Goal: Information Seeking & Learning: Learn about a topic

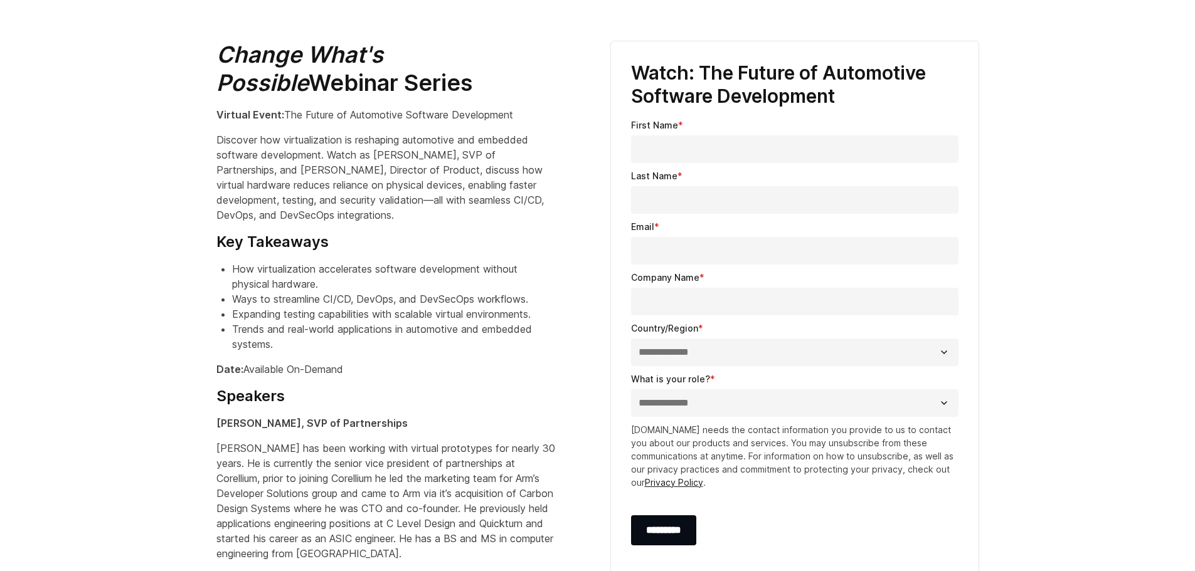
scroll to position [564, 0]
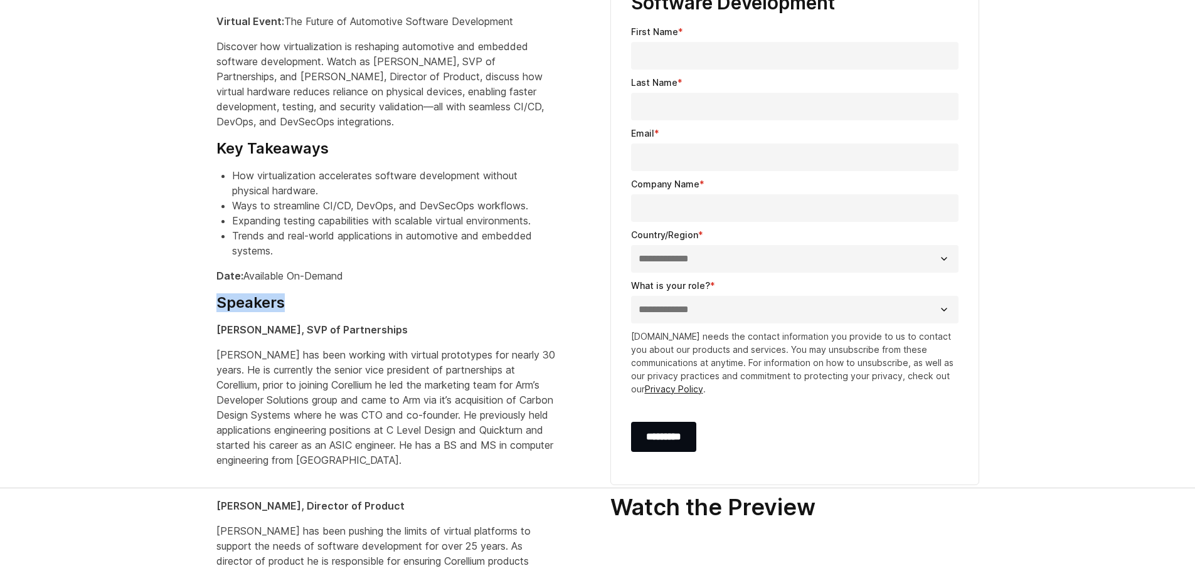
drag, startPoint x: 218, startPoint y: 302, endPoint x: 315, endPoint y: 300, distance: 97.9
click at [315, 300] on h4 "Speakers" at bounding box center [385, 303] width 339 height 19
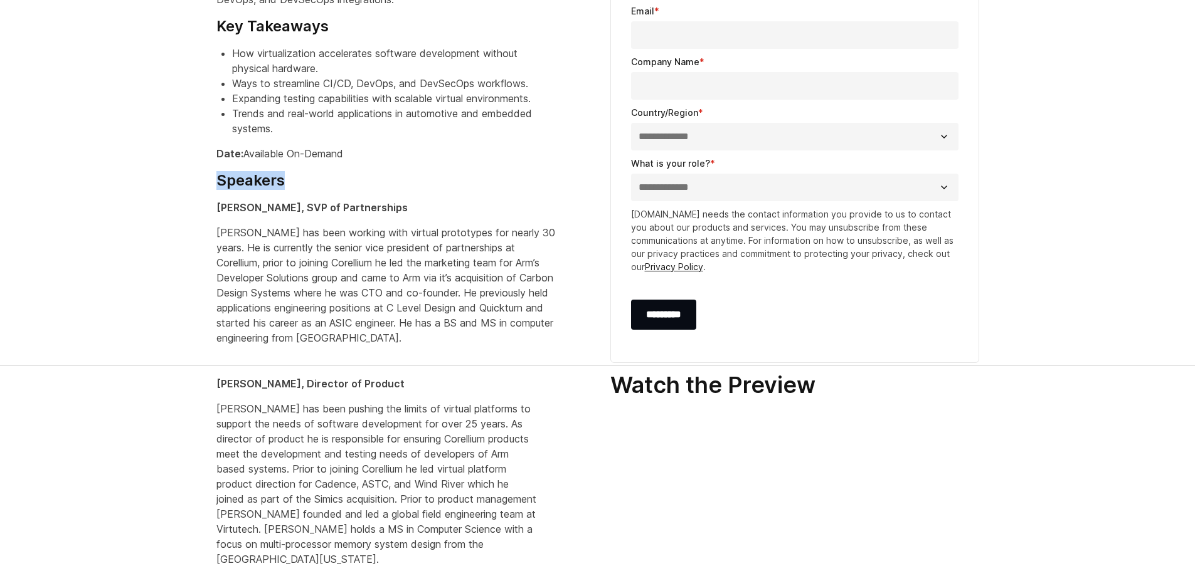
scroll to position [690, 0]
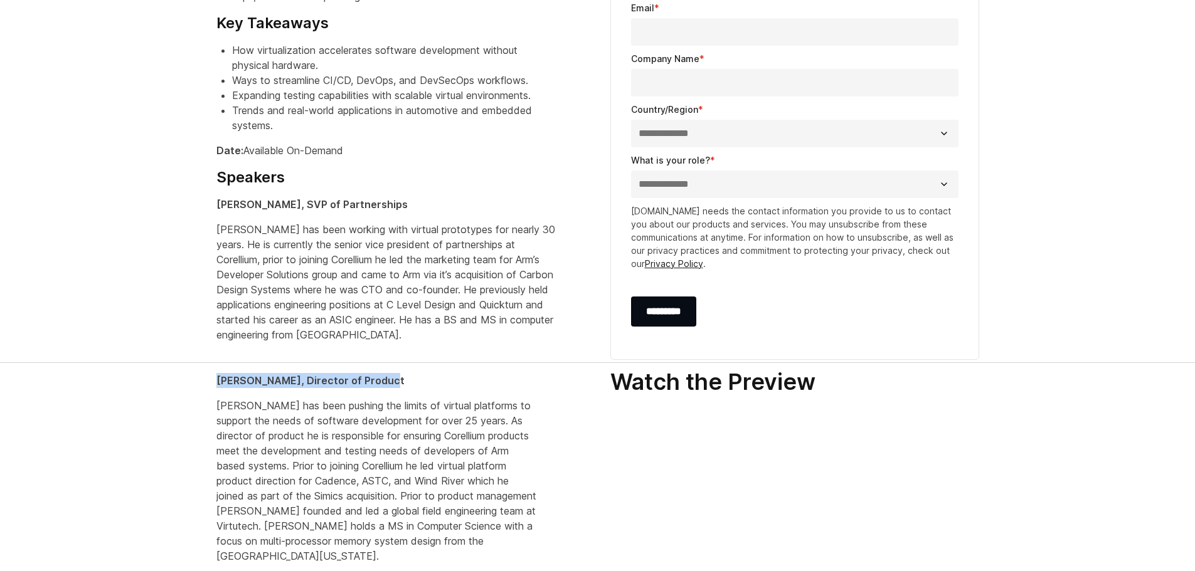
drag, startPoint x: 216, startPoint y: 379, endPoint x: 384, endPoint y: 378, distance: 168.1
click at [384, 378] on p "Ross Dickson, Director of Product" at bounding box center [376, 380] width 321 height 15
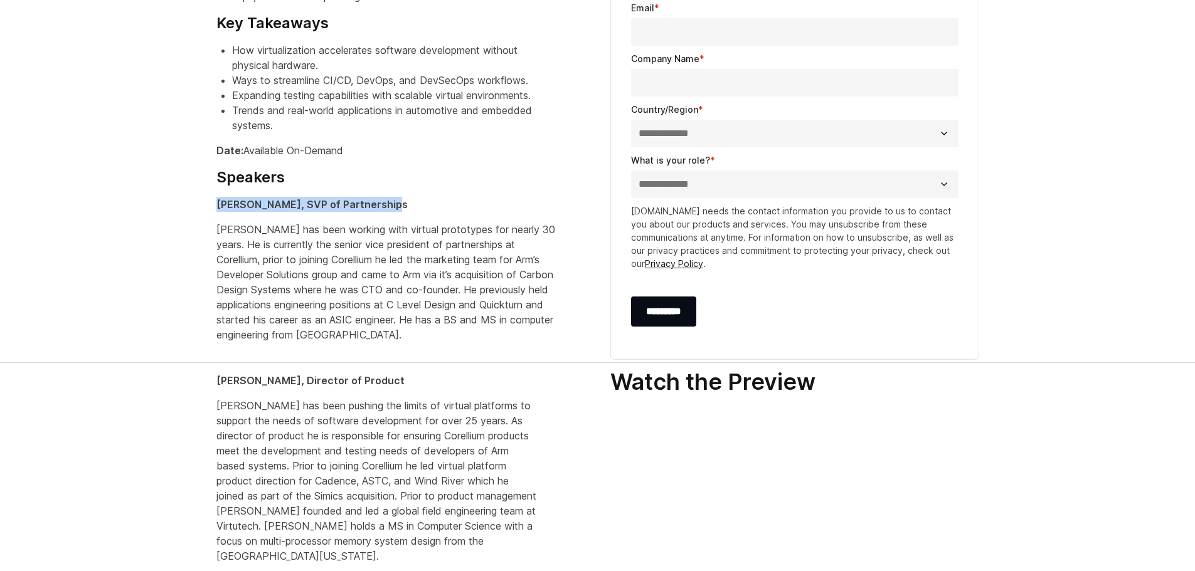
drag, startPoint x: 217, startPoint y: 206, endPoint x: 384, endPoint y: 207, distance: 166.8
click at [384, 207] on p "Bill Neifert, SVP of Partnerships" at bounding box center [385, 204] width 339 height 15
drag, startPoint x: 378, startPoint y: 230, endPoint x: 463, endPoint y: 228, distance: 85.3
click at [463, 228] on p "Bill Neifert has been working with virtual prototypes for nearly 30 years. He i…" at bounding box center [385, 282] width 339 height 120
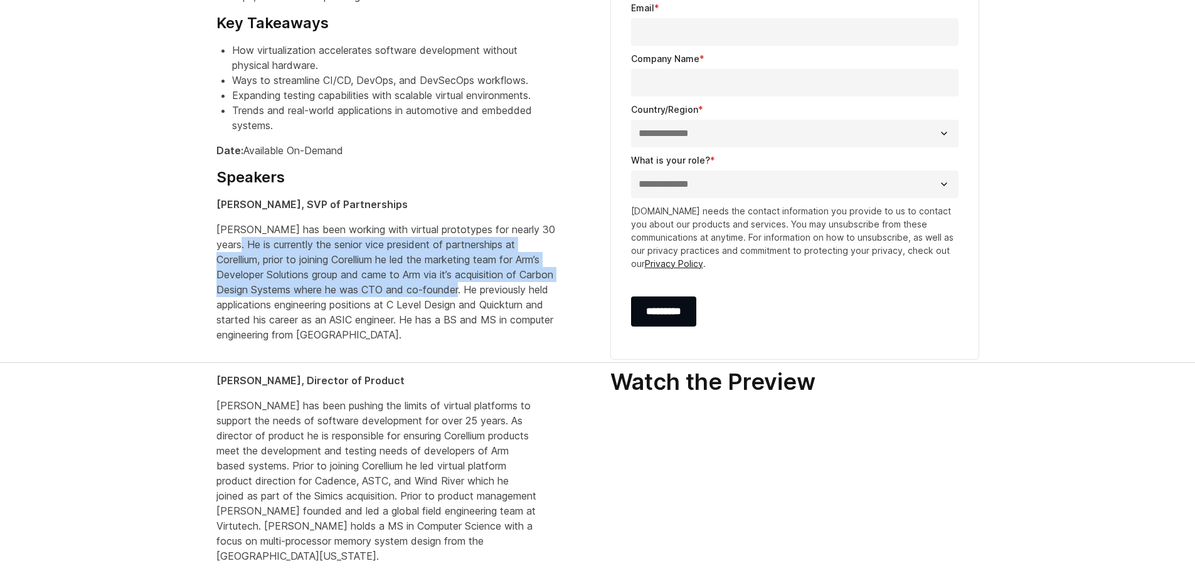
drag, startPoint x: 246, startPoint y: 244, endPoint x: 501, endPoint y: 292, distance: 259.2
click at [501, 292] on p "Bill Neifert has been working with virtual prototypes for nearly 30 years. He i…" at bounding box center [385, 282] width 339 height 120
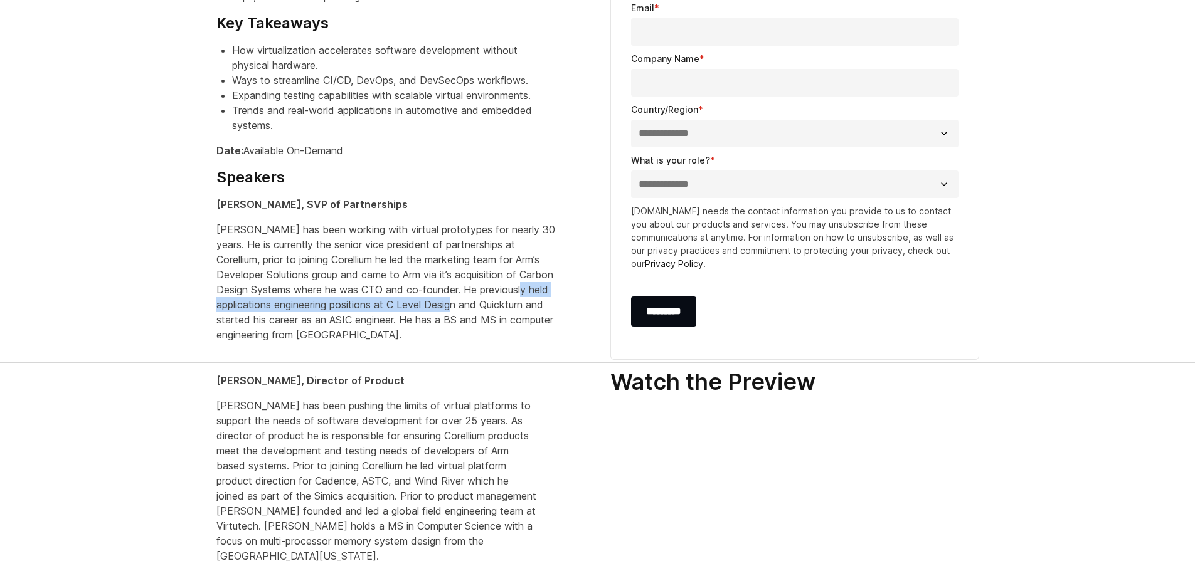
drag, startPoint x: 265, startPoint y: 305, endPoint x: 539, endPoint y: 305, distance: 273.5
click at [539, 305] on p "Bill Neifert has been working with virtual prototypes for nearly 30 years. He i…" at bounding box center [385, 282] width 339 height 120
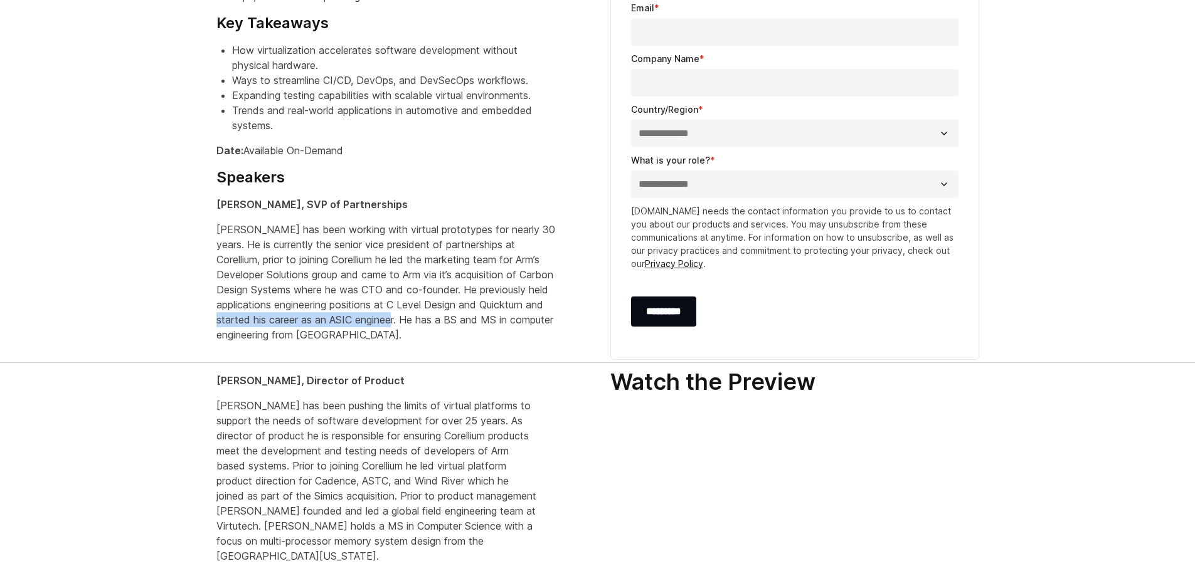
drag, startPoint x: 307, startPoint y: 321, endPoint x: 486, endPoint y: 320, distance: 179.4
click at [488, 321] on p "Bill Neifert has been working with virtual prototypes for nearly 30 years. He i…" at bounding box center [385, 282] width 339 height 120
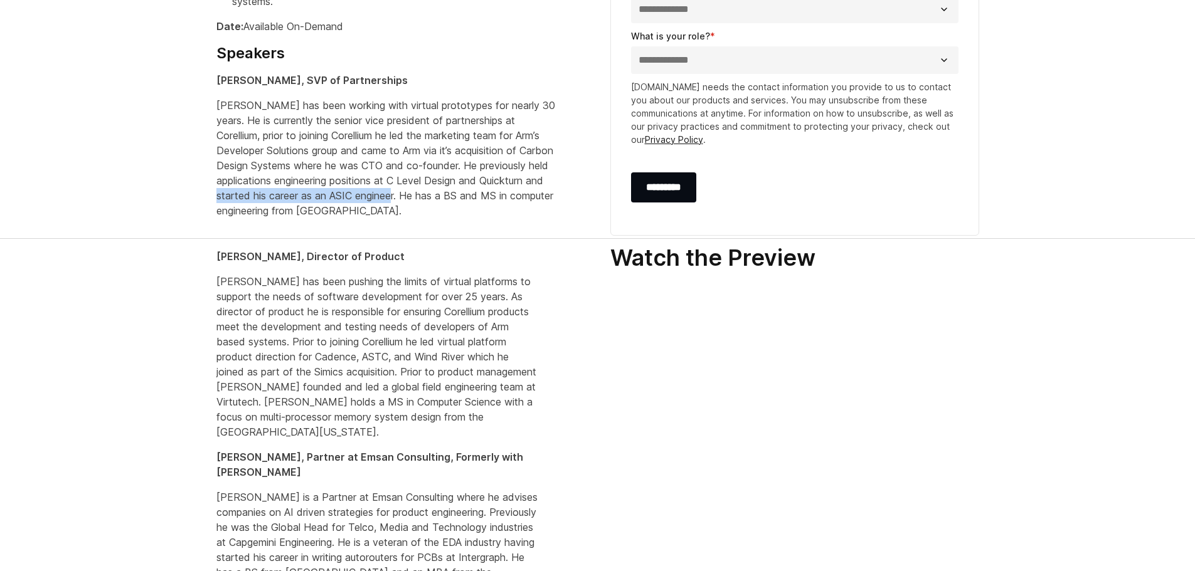
scroll to position [815, 0]
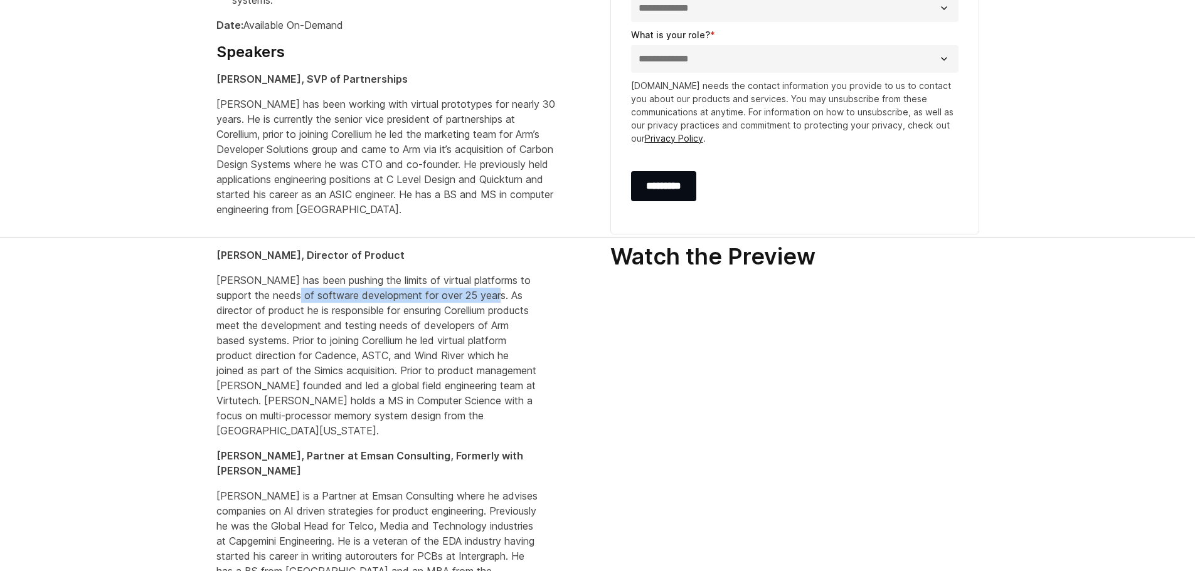
drag, startPoint x: 306, startPoint y: 297, endPoint x: 506, endPoint y: 297, distance: 200.1
click at [506, 297] on p "Ross Dickson has been pushing the limits of virtual platforms to support the ne…" at bounding box center [376, 356] width 321 height 166
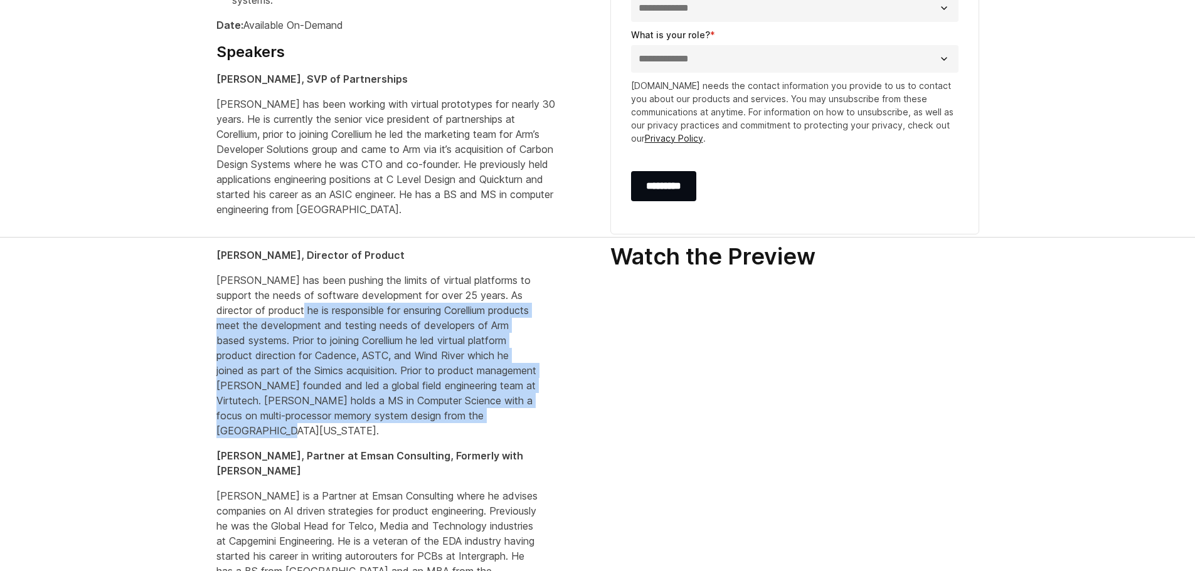
drag, startPoint x: 307, startPoint y: 309, endPoint x: 328, endPoint y: 430, distance: 122.2
click at [328, 430] on p "Ross Dickson has been pushing the limits of virtual platforms to support the ne…" at bounding box center [376, 356] width 321 height 166
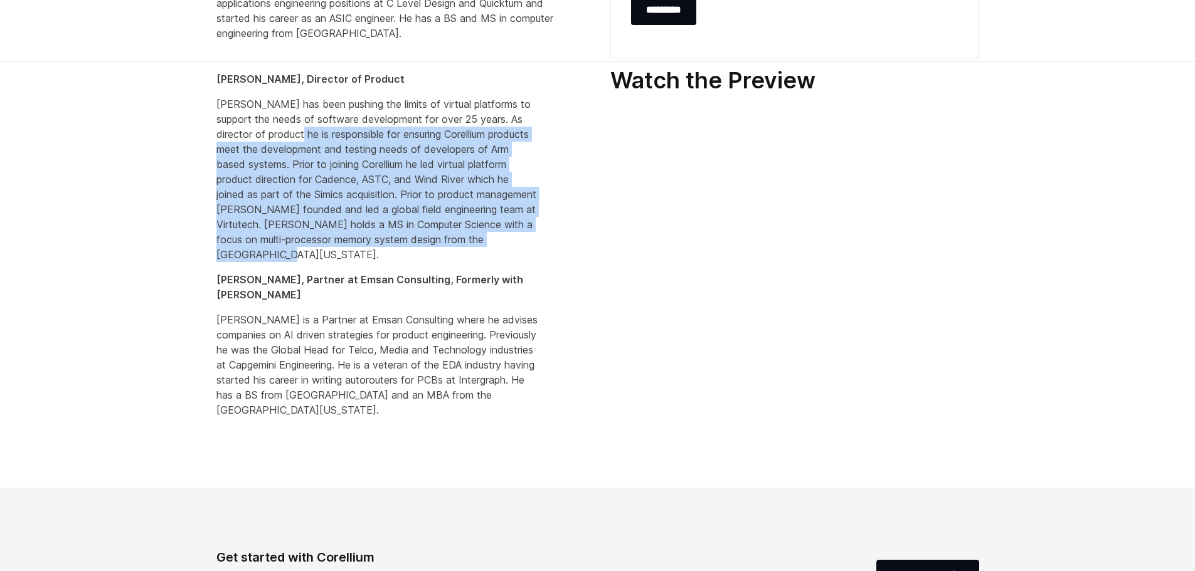
scroll to position [1004, 0]
